Goal: Task Accomplishment & Management: Manage account settings

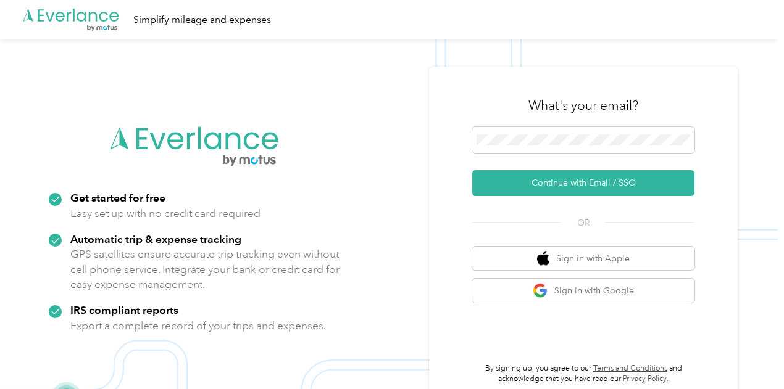
click at [571, 303] on div "What's your email? Continue with Email / SSO OR Sign in with Apple Sign in with…" at bounding box center [583, 234] width 222 height 301
click at [573, 291] on button "Sign in with Google" at bounding box center [583, 291] width 222 height 24
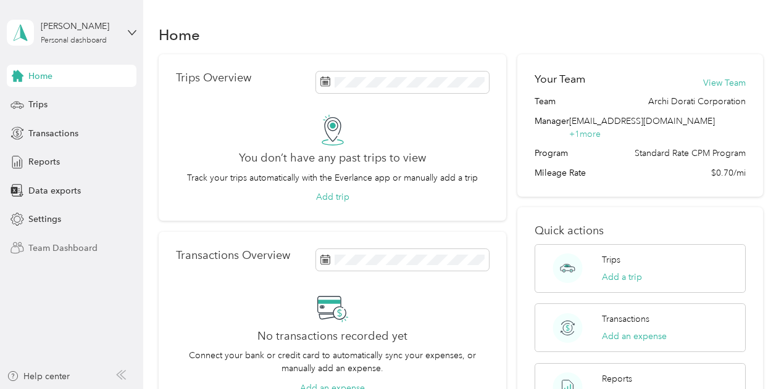
click at [70, 249] on span "Team Dashboard" at bounding box center [62, 248] width 69 height 13
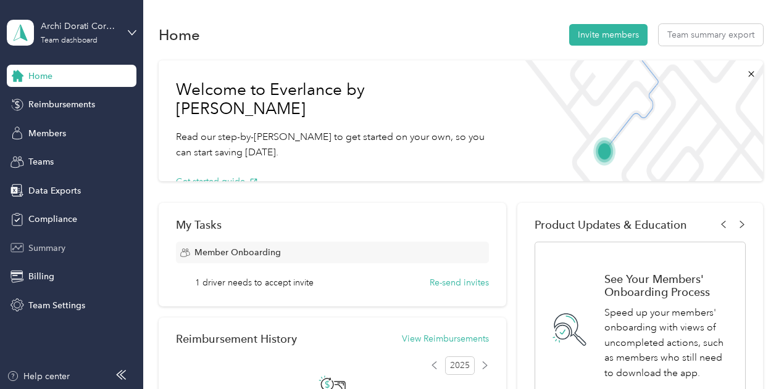
click at [58, 246] on span "Summary" at bounding box center [46, 248] width 37 height 13
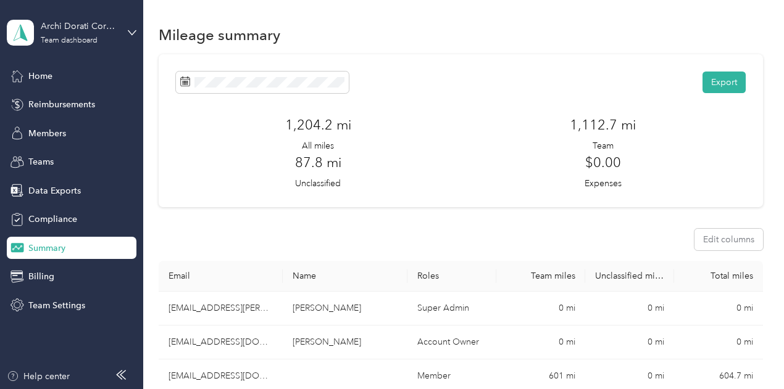
click at [467, 178] on section "Export 1,204.2 mi All miles 1,112.7 mi Team 87.8 mi Unclassified $0.00 Expenses…" at bounding box center [461, 311] width 604 height 515
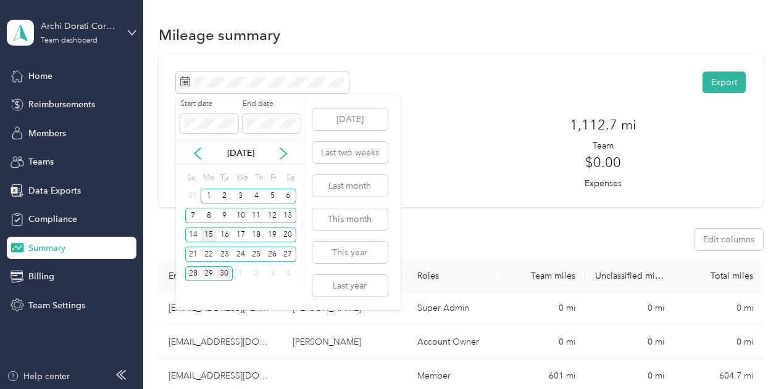
click at [210, 238] on div "15" at bounding box center [209, 235] width 16 height 15
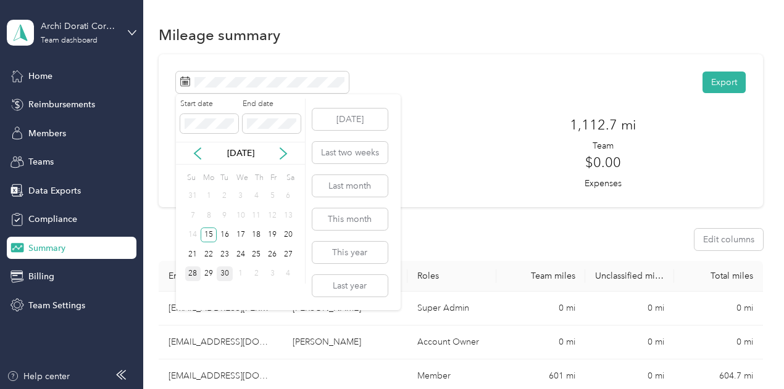
click at [197, 277] on div "28" at bounding box center [193, 274] width 16 height 15
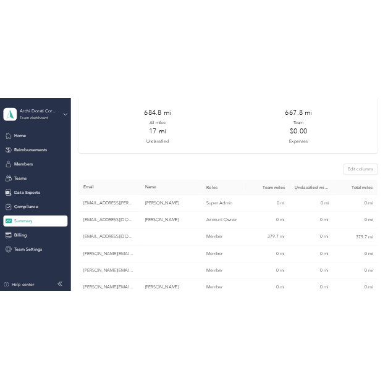
scroll to position [131, 0]
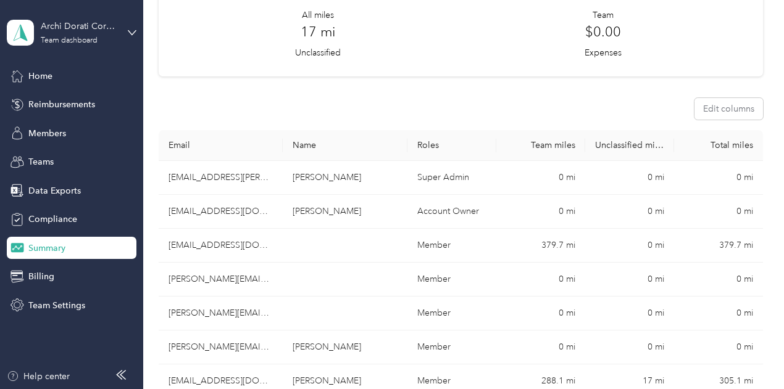
click at [288, 98] on div "Edit columns" at bounding box center [461, 109] width 604 height 22
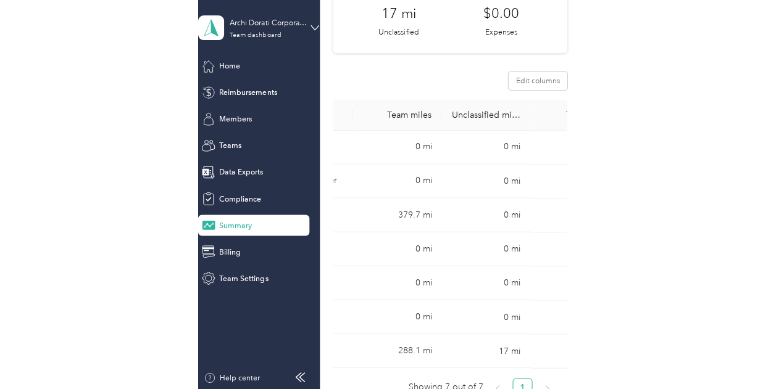
scroll to position [0, 0]
